Goal: Transaction & Acquisition: Purchase product/service

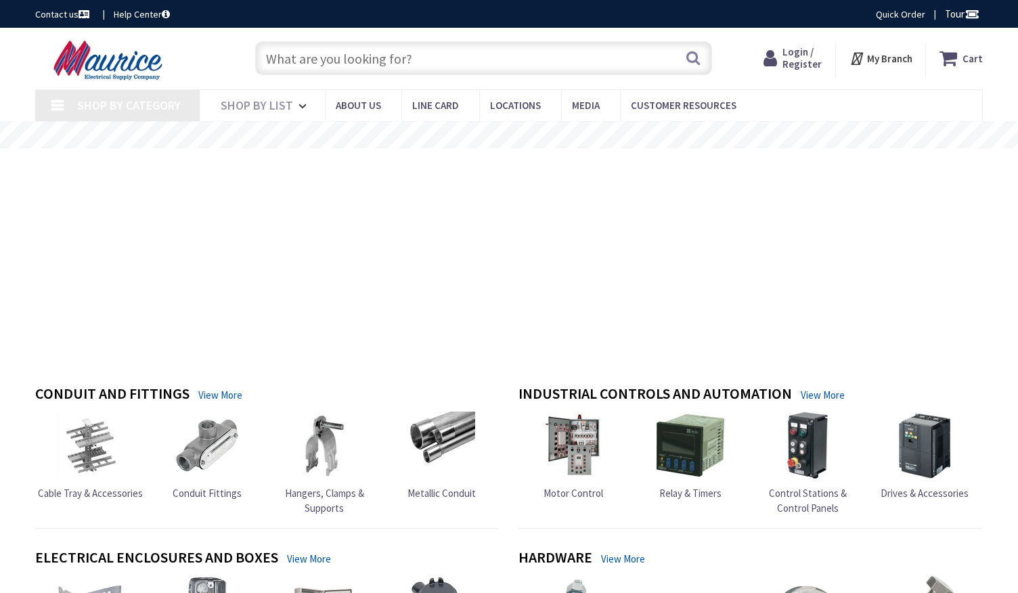
type input "[PERSON_NAME], Severn, [GEOGRAPHIC_DATA], [GEOGRAPHIC_DATA]"
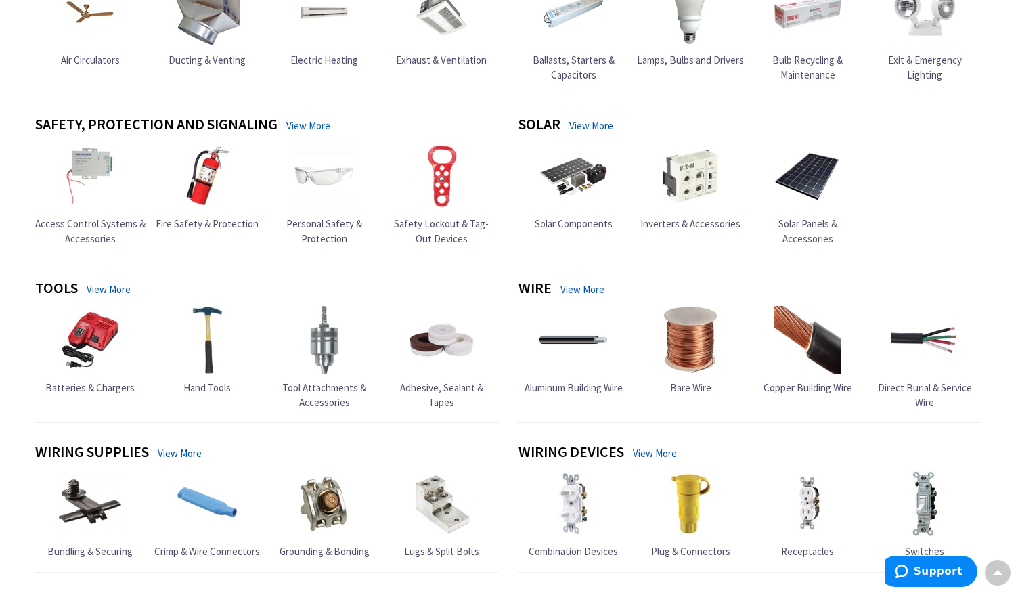
scroll to position [823, 0]
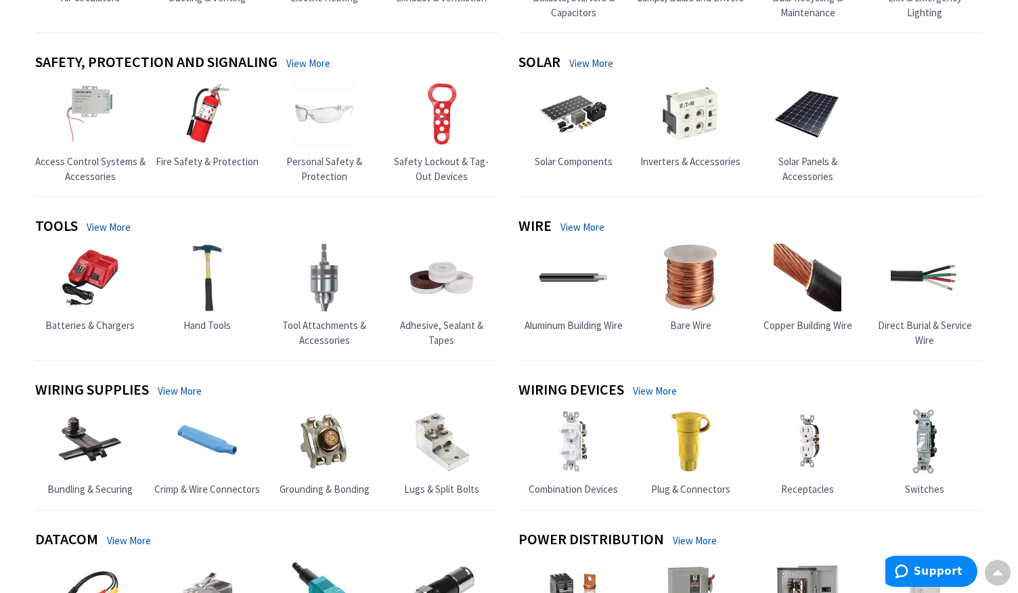
click at [809, 288] on img at bounding box center [807, 278] width 68 height 68
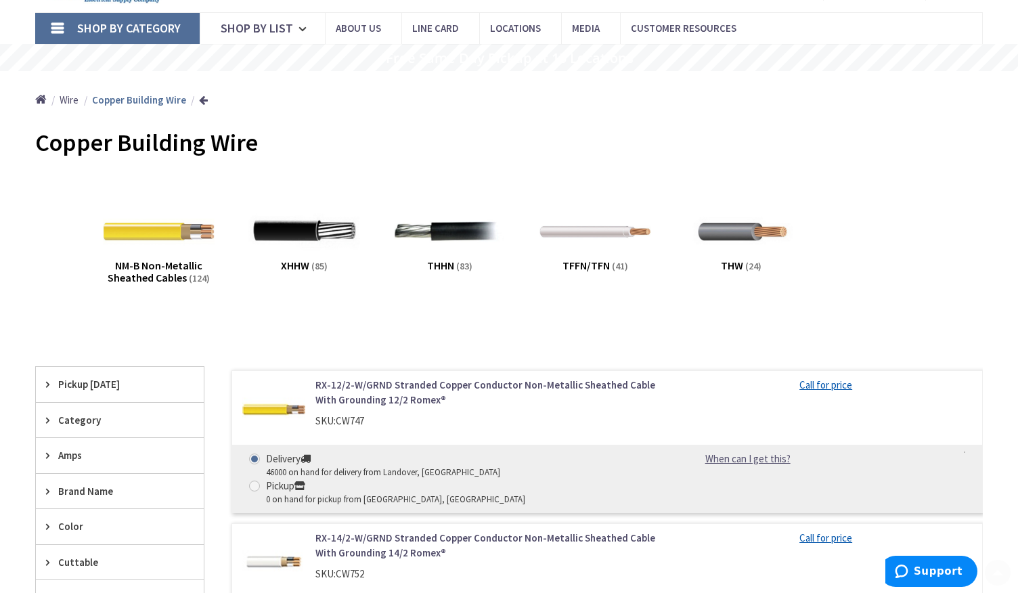
scroll to position [174, 0]
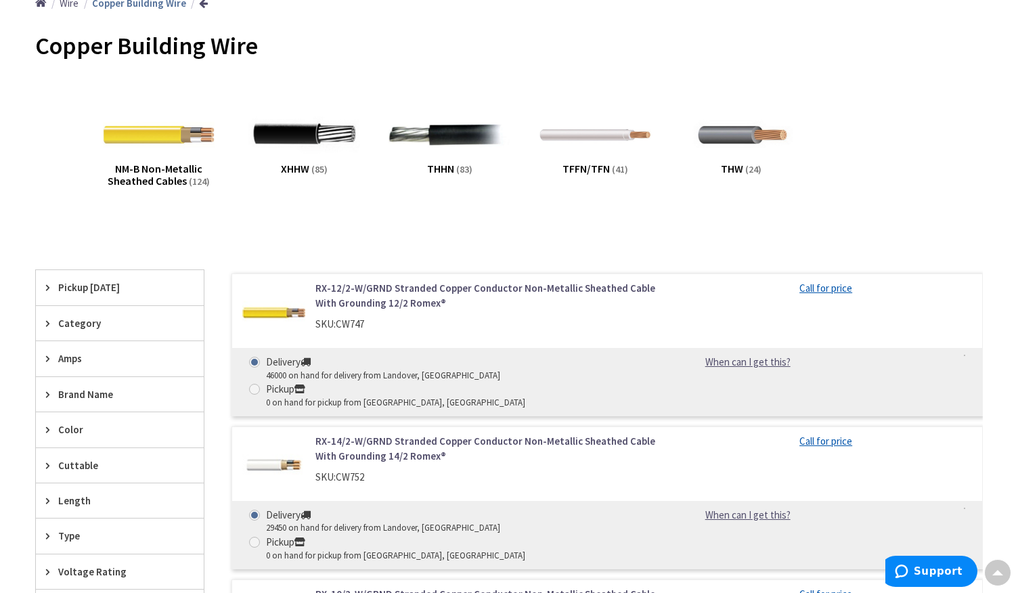
click at [462, 141] on img at bounding box center [449, 134] width 122 height 122
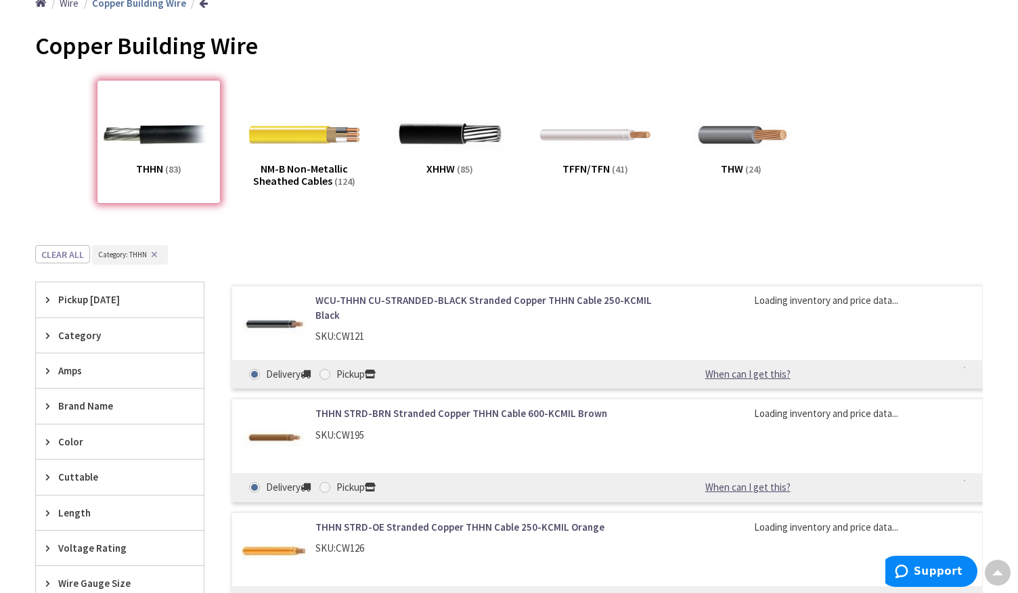
scroll to position [419, 0]
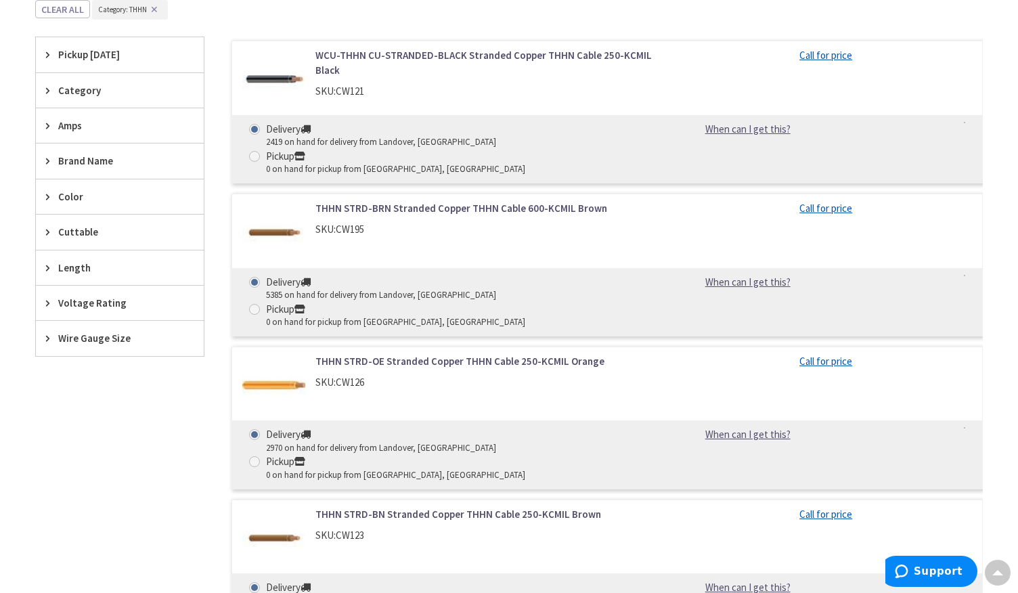
click at [88, 340] on span "Wire Gauge Size" at bounding box center [113, 338] width 110 height 14
click at [82, 499] on button "Show more" at bounding box center [120, 503] width 168 height 23
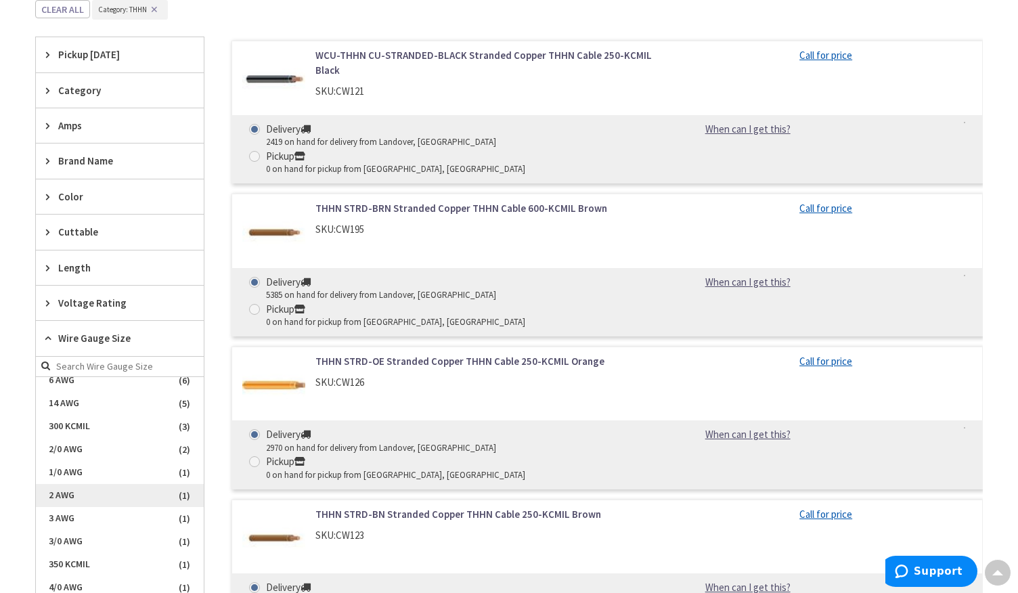
scroll to position [148, 0]
click at [116, 493] on span "2 AWG" at bounding box center [120, 493] width 168 height 23
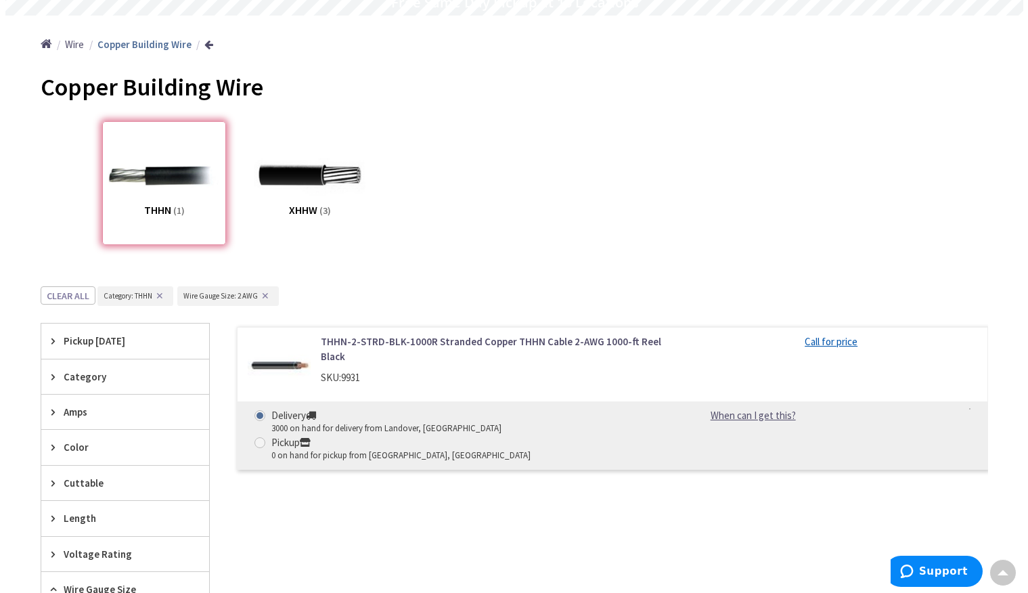
scroll to position [0, 0]
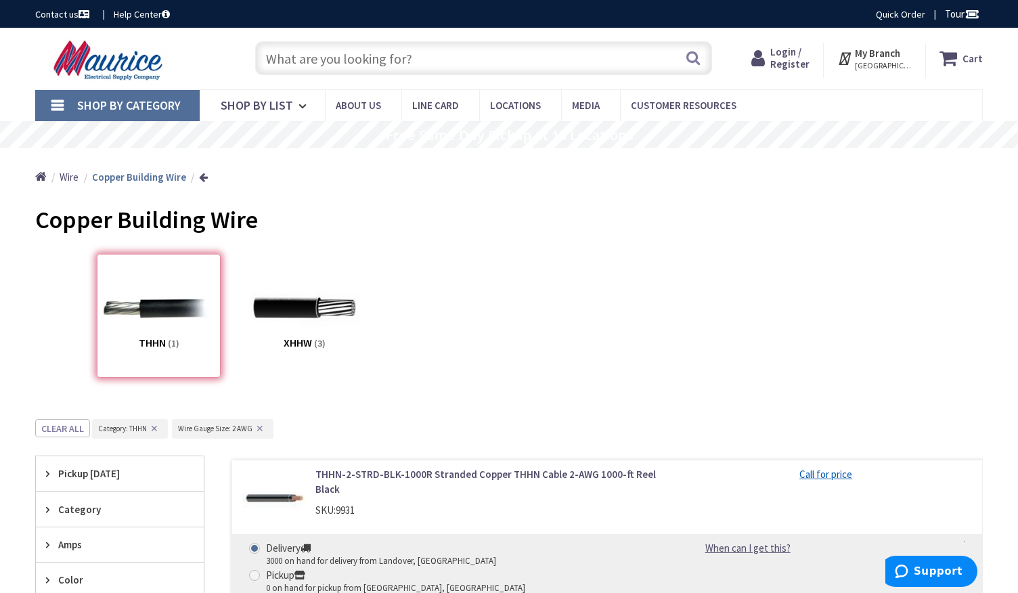
click at [888, 64] on span "BELTSVILLE, MD" at bounding box center [884, 65] width 58 height 11
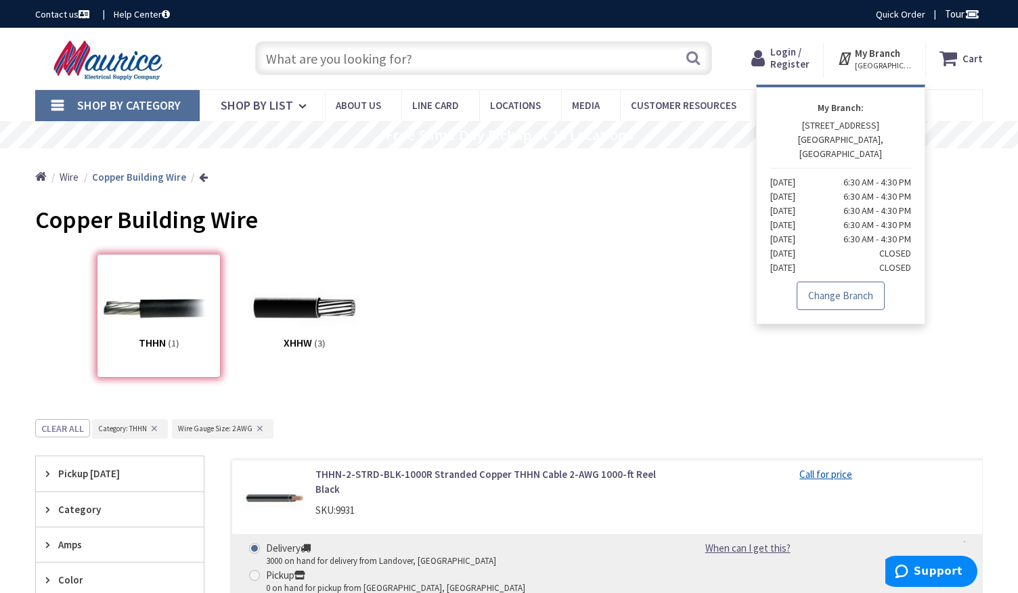
click at [855, 282] on link "Change Branch" at bounding box center [840, 296] width 88 height 28
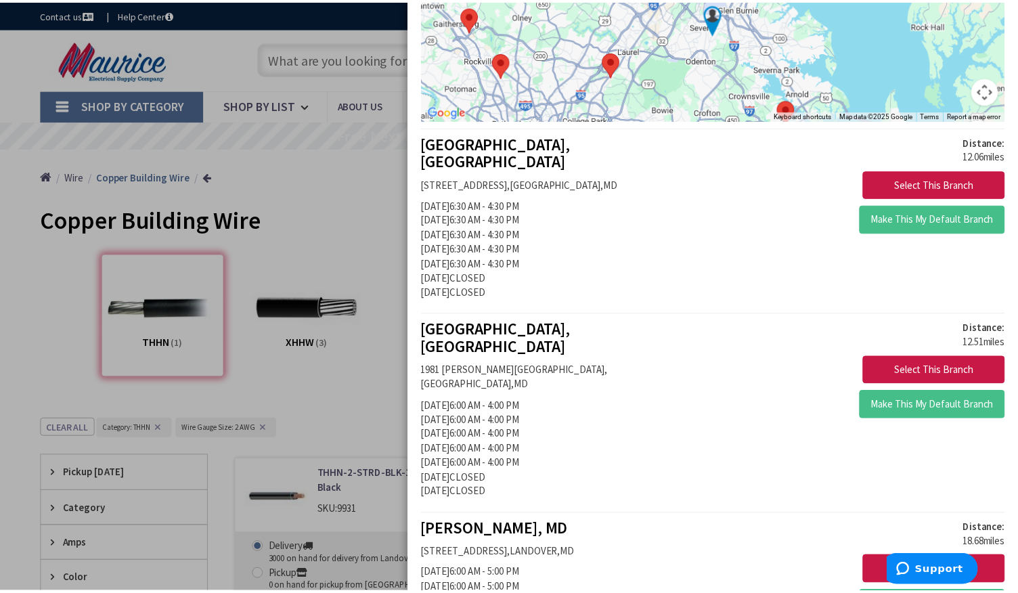
scroll to position [197, 0]
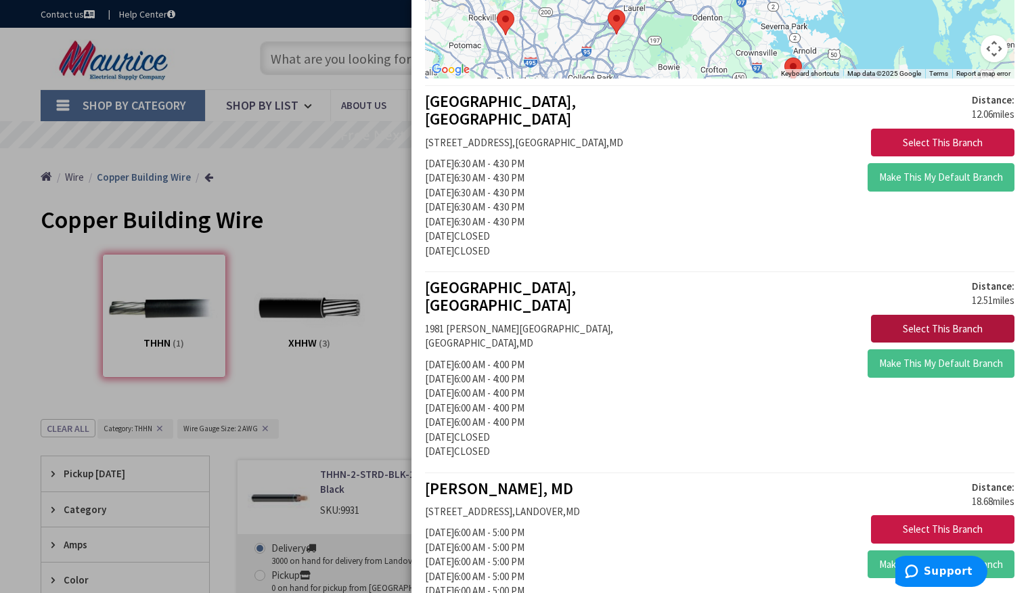
click at [910, 315] on button "Select This Branch" at bounding box center [942, 329] width 143 height 28
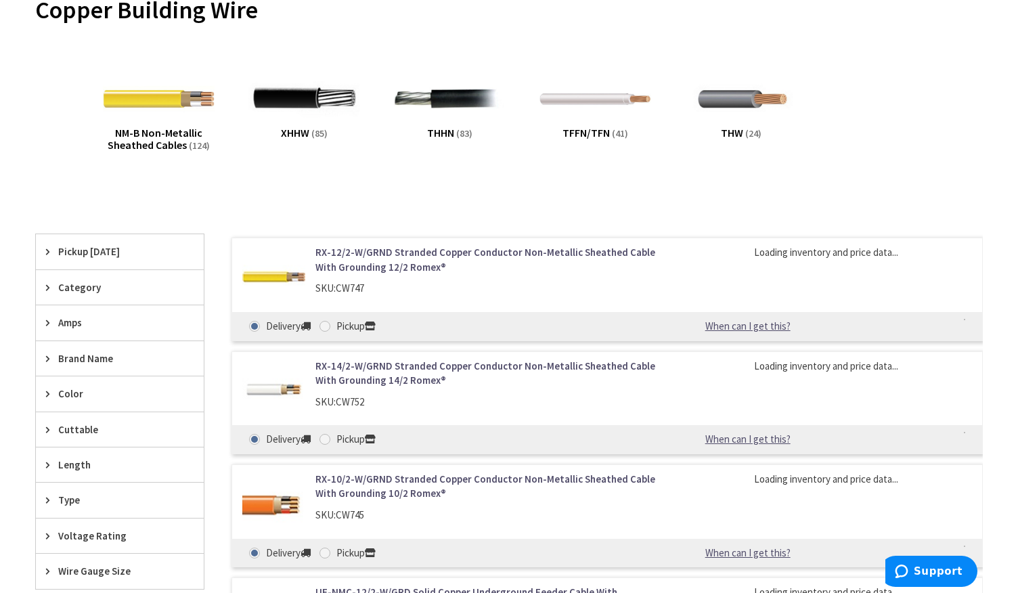
scroll to position [213, 0]
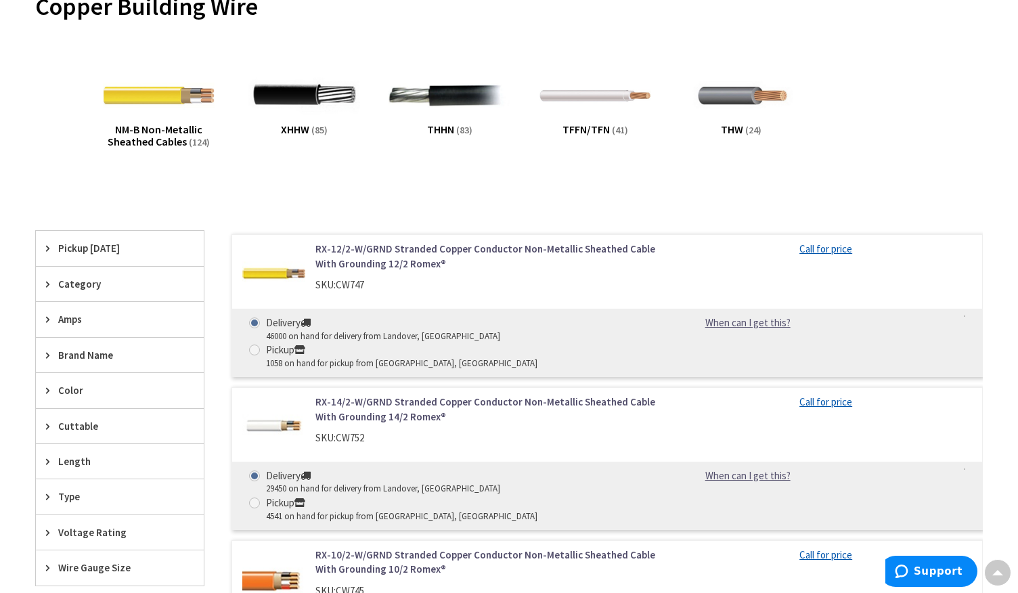
click at [462, 103] on img at bounding box center [449, 95] width 122 height 122
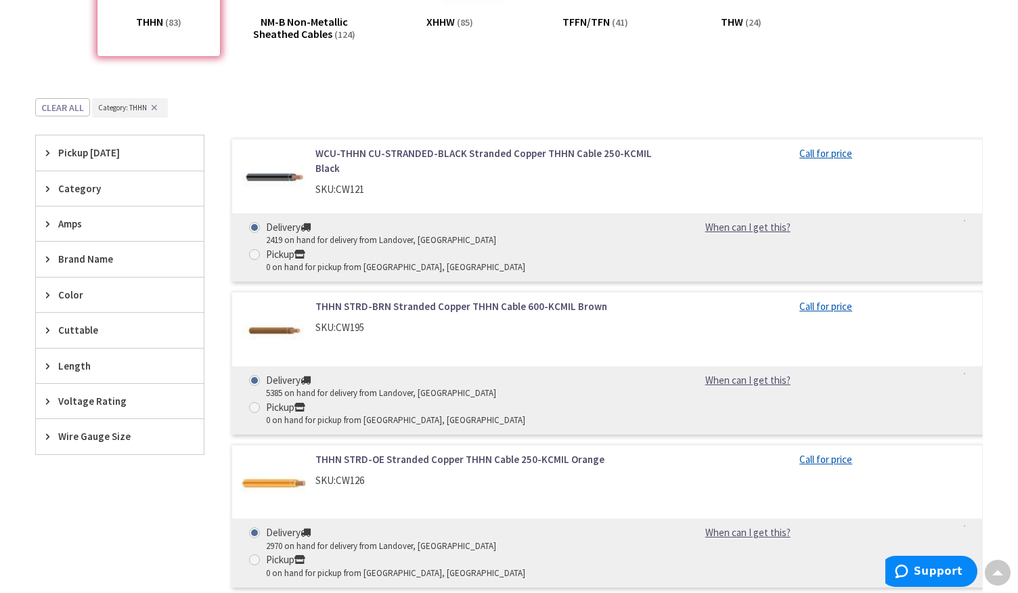
scroll to position [321, 0]
click at [85, 446] on div "Wire Gauge Size" at bounding box center [120, 435] width 168 height 35
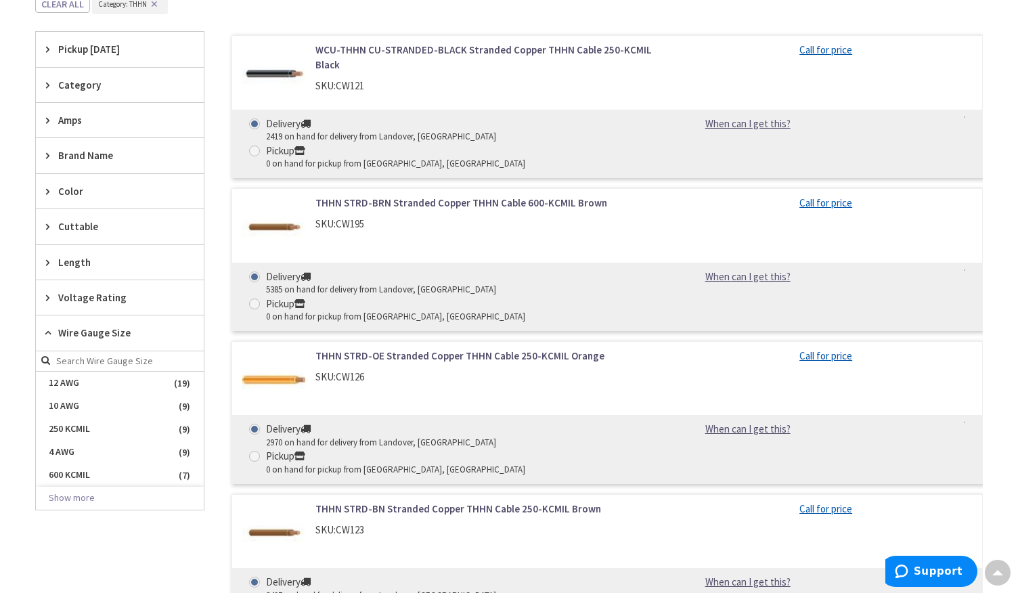
scroll to position [489, 0]
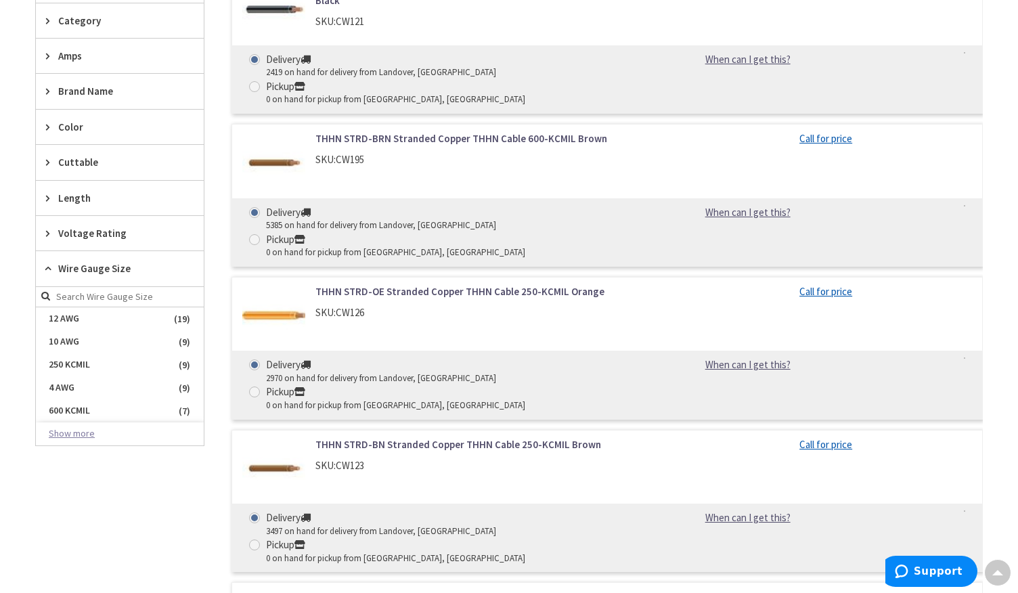
click at [84, 440] on button "Show more" at bounding box center [120, 433] width 168 height 23
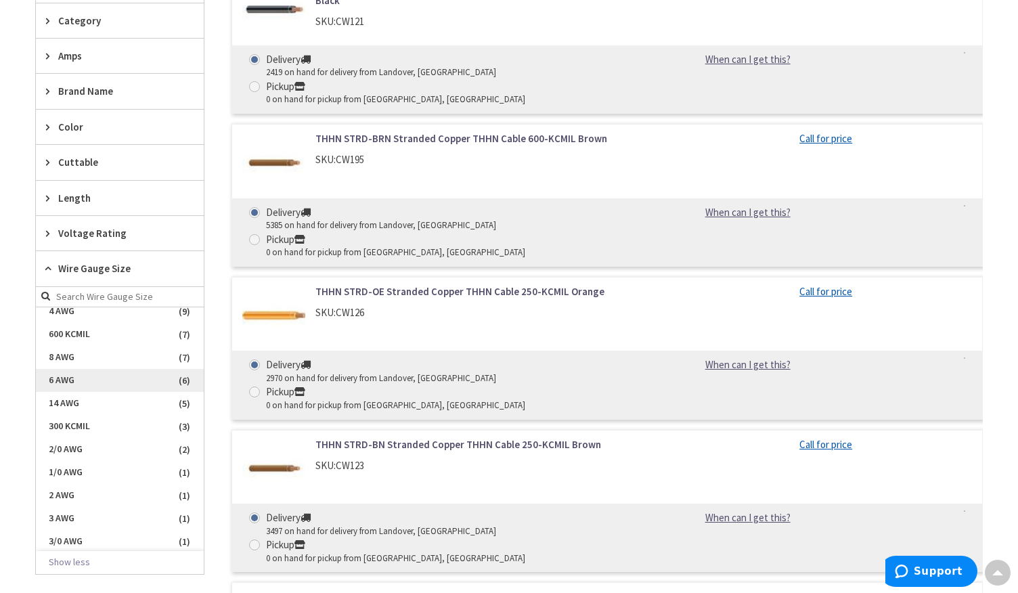
scroll to position [84, 0]
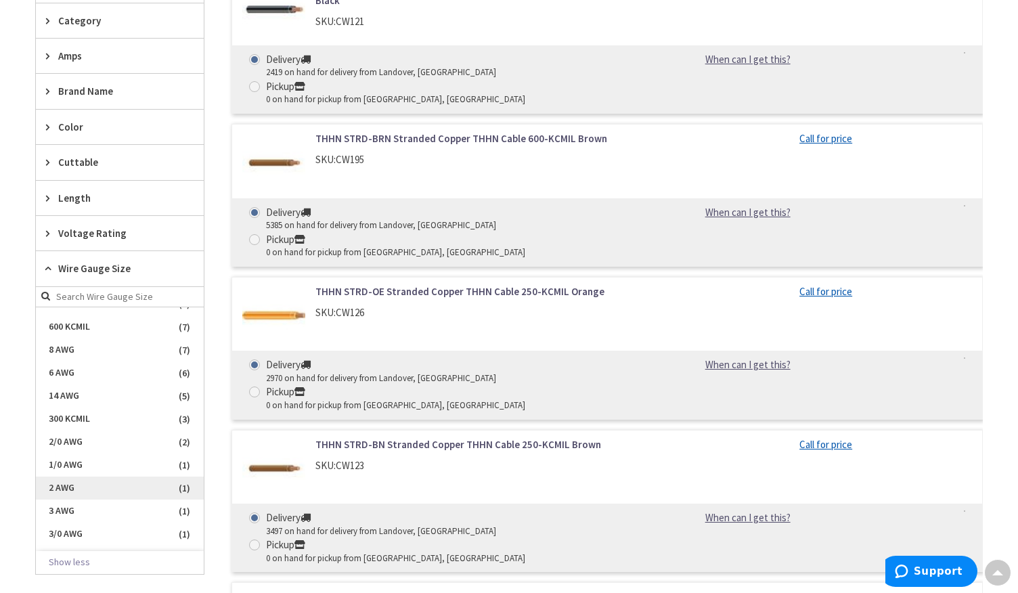
click at [71, 488] on span "2 AWG" at bounding box center [120, 487] width 168 height 23
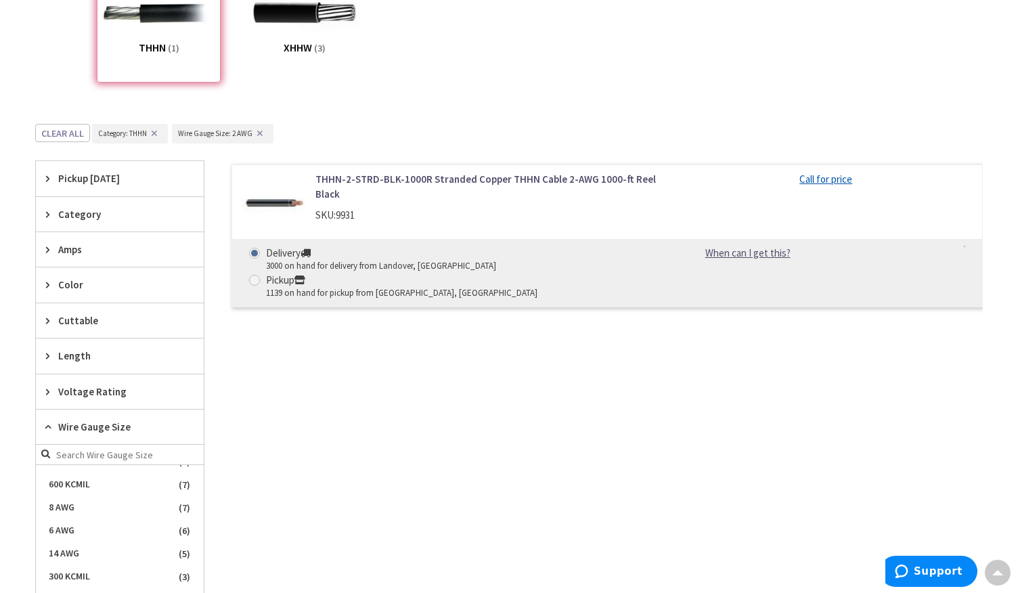
scroll to position [277, 0]
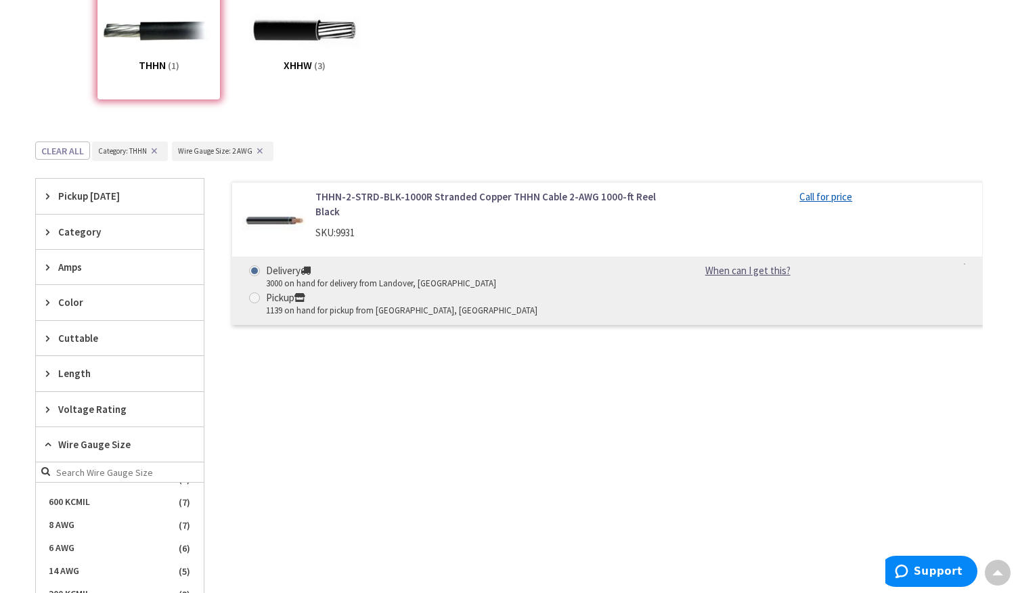
click at [462, 290] on div "Pickup" at bounding box center [401, 297] width 271 height 15
click at [261, 293] on input "Pickup 1139 on hand for pickup from Annapolis, MD" at bounding box center [256, 297] width 9 height 9
radio input "true"
click at [409, 194] on link "THHN-2-STRD-BLK-1000R Stranded Copper THHN Cable 2-AWG 1000-ft Reel Black" at bounding box center [487, 203] width 344 height 29
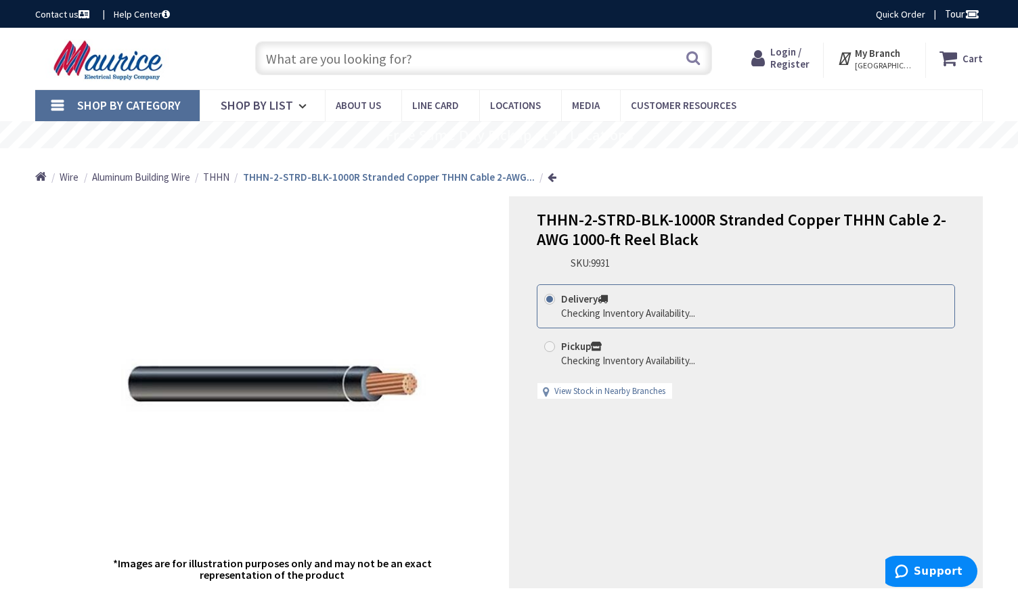
click at [552, 346] on span at bounding box center [549, 346] width 11 height 11
click at [552, 346] on input "Pickup Checking Inventory Availability..." at bounding box center [551, 346] width 9 height 9
radio input "true"
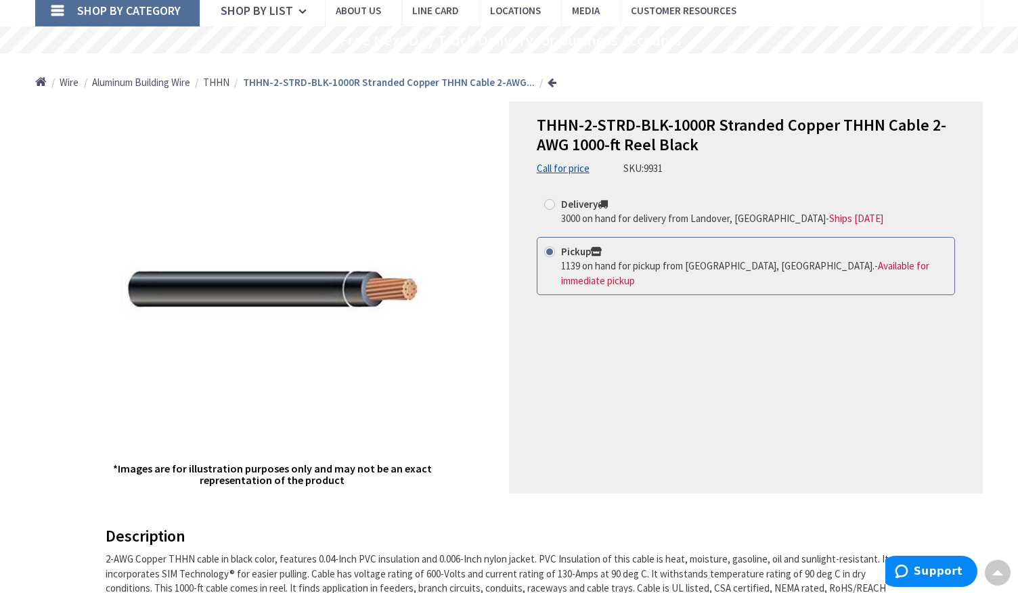
scroll to position [73, 0]
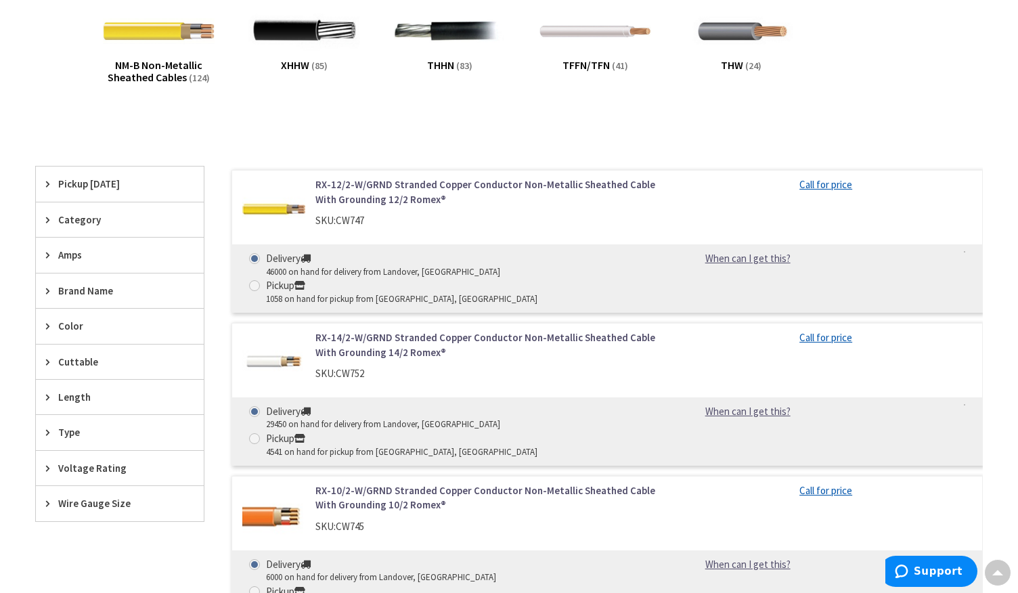
click at [105, 499] on span "Wire Gauge Size" at bounding box center [113, 503] width 110 height 14
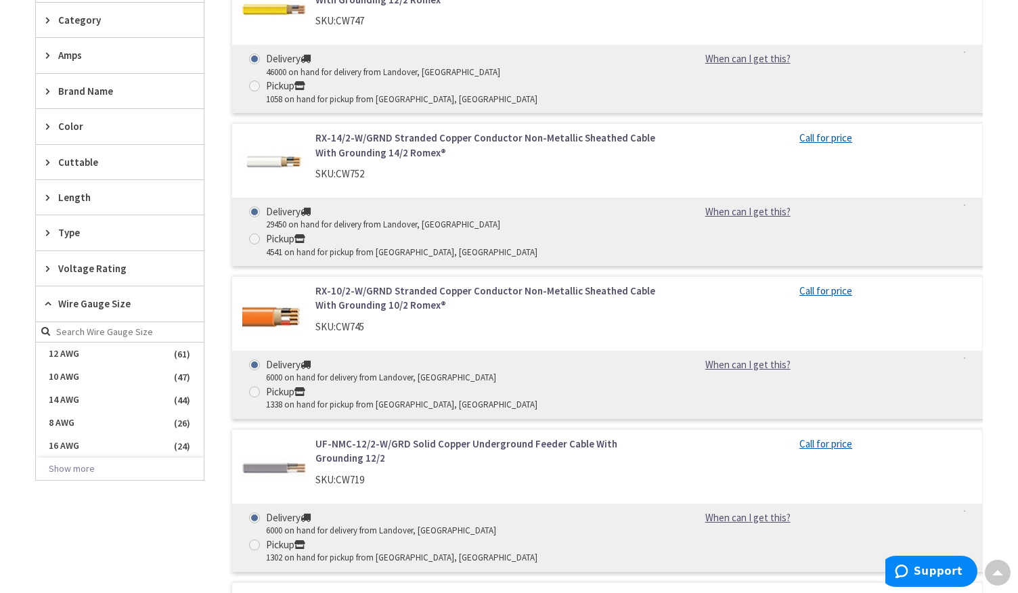
scroll to position [481, 0]
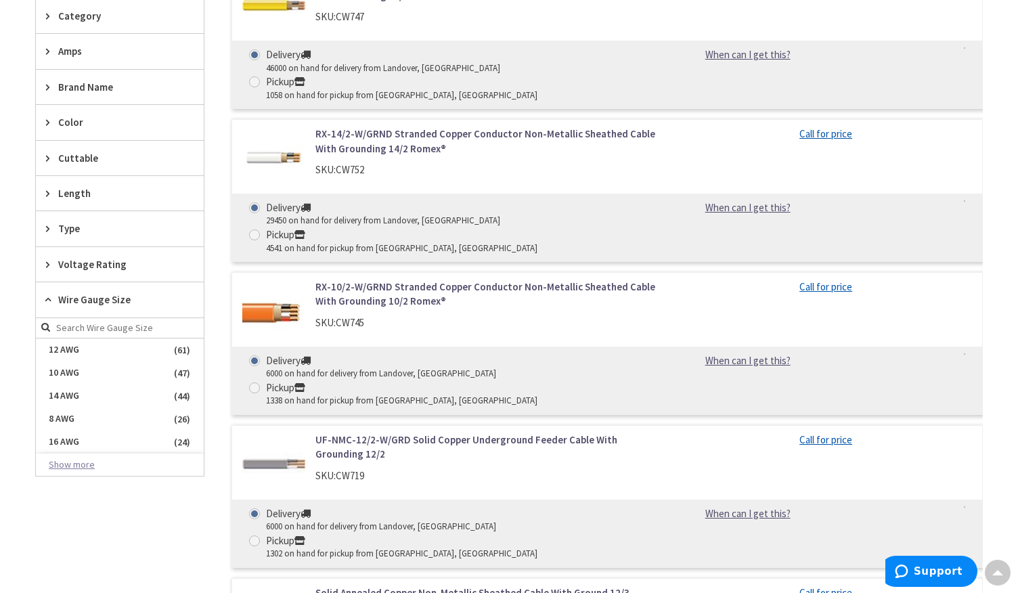
click at [78, 465] on button "Show more" at bounding box center [120, 464] width 168 height 23
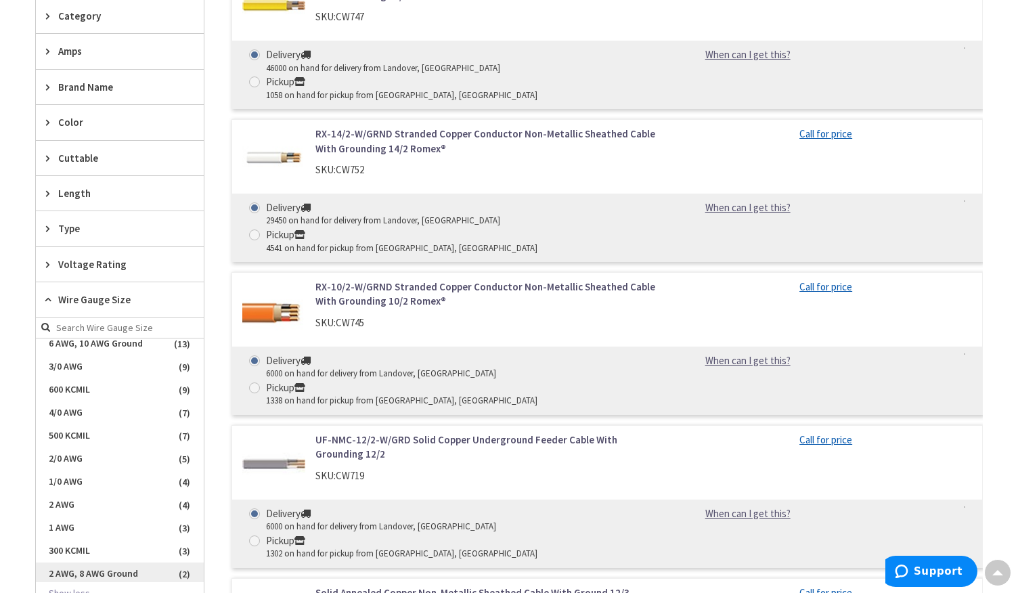
scroll to position [290, 0]
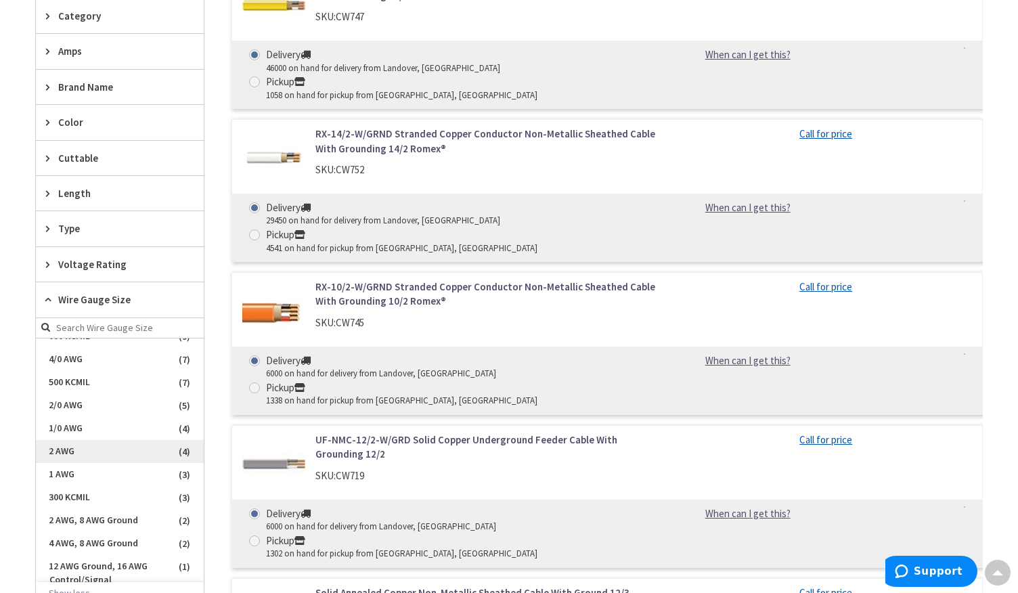
click at [71, 445] on span "2 AWG" at bounding box center [120, 451] width 168 height 23
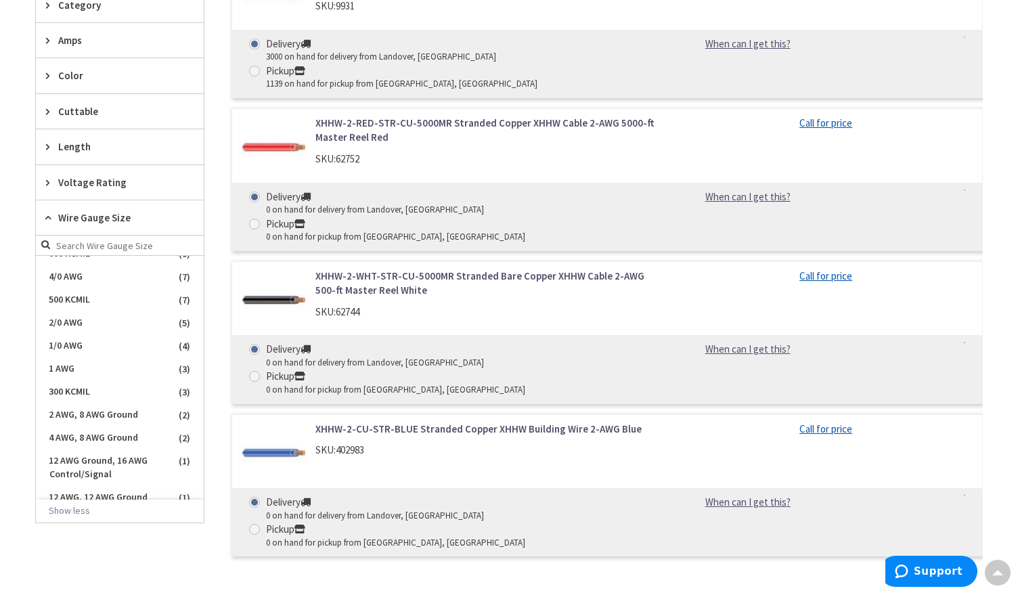
scroll to position [348, 0]
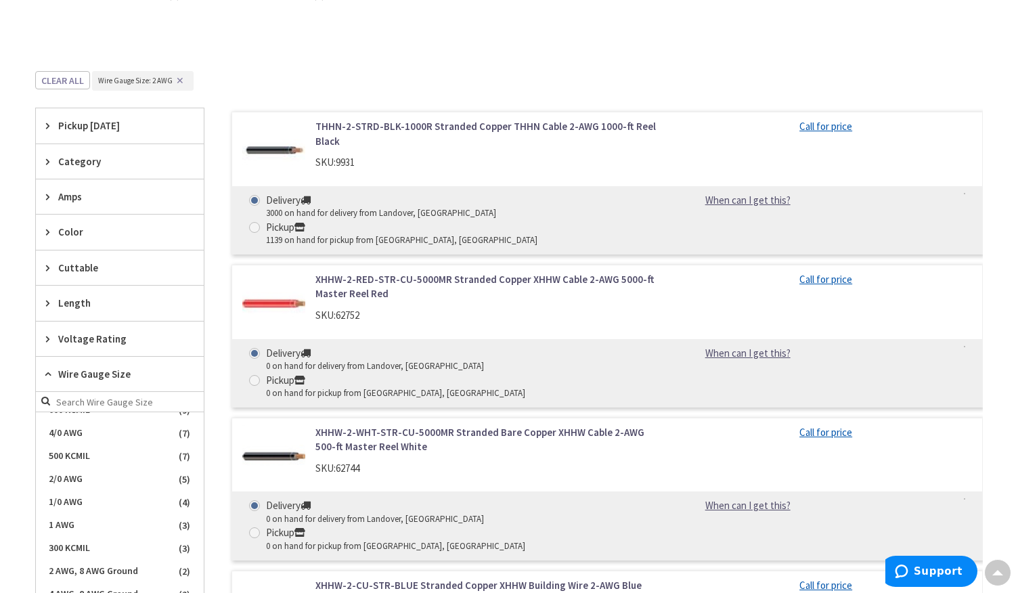
click at [76, 268] on span "Cuttable" at bounding box center [113, 268] width 110 height 14
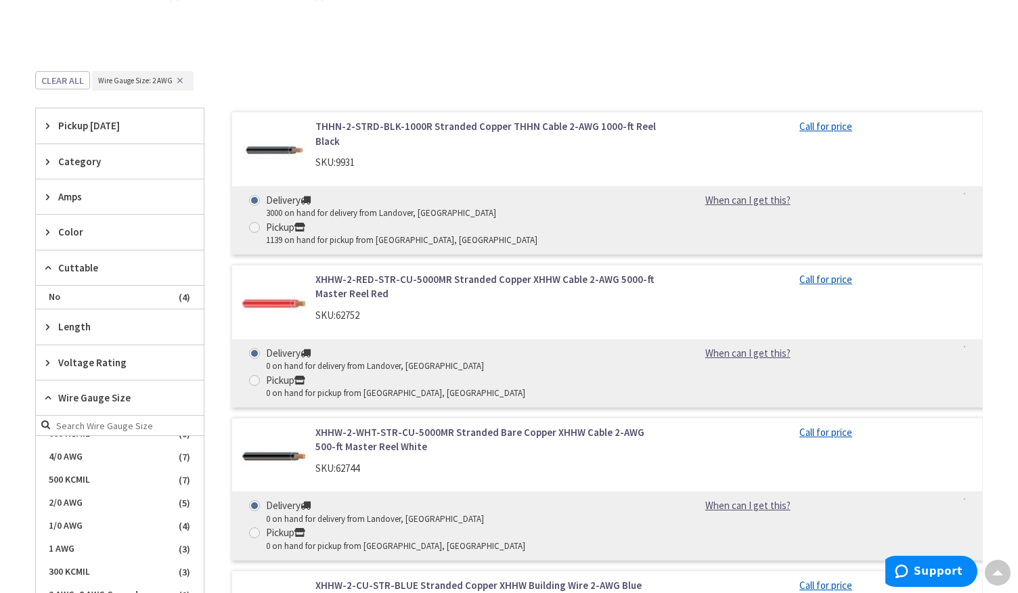
click at [410, 80] on div "Clear all Wire_gauge_size : Wire Gauge Size: 2 AWG ✕" at bounding box center [508, 89] width 947 height 37
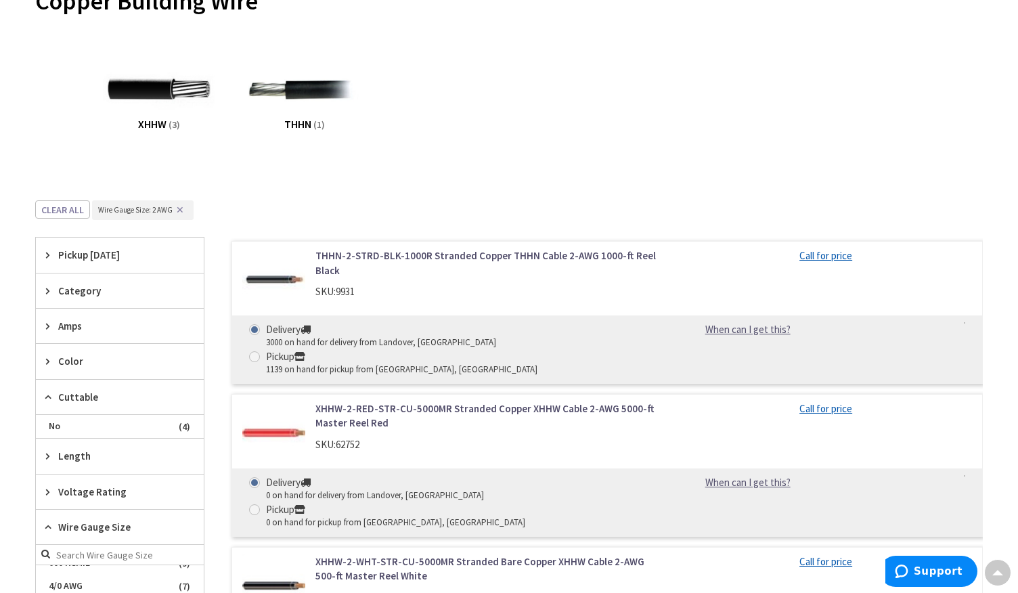
scroll to position [218, 0]
